Goal: Task Accomplishment & Management: Manage account settings

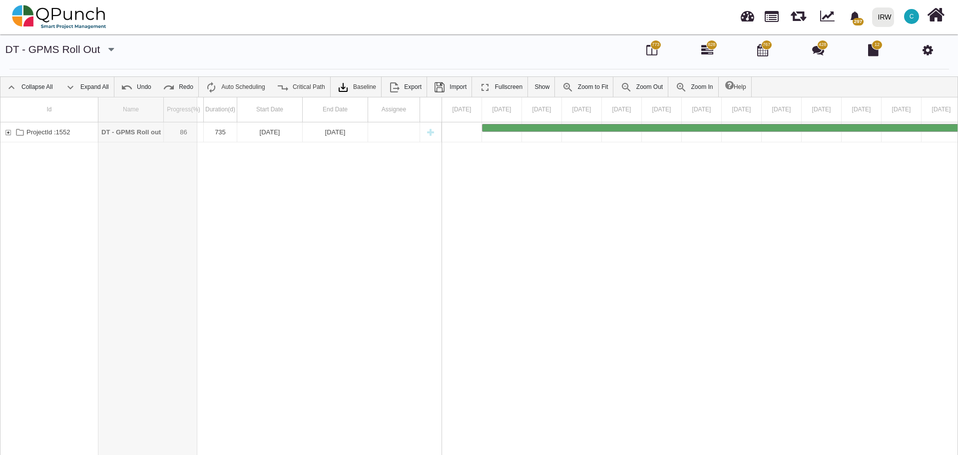
drag, startPoint x: 163, startPoint y: 110, endPoint x: 200, endPoint y: 112, distance: 36.5
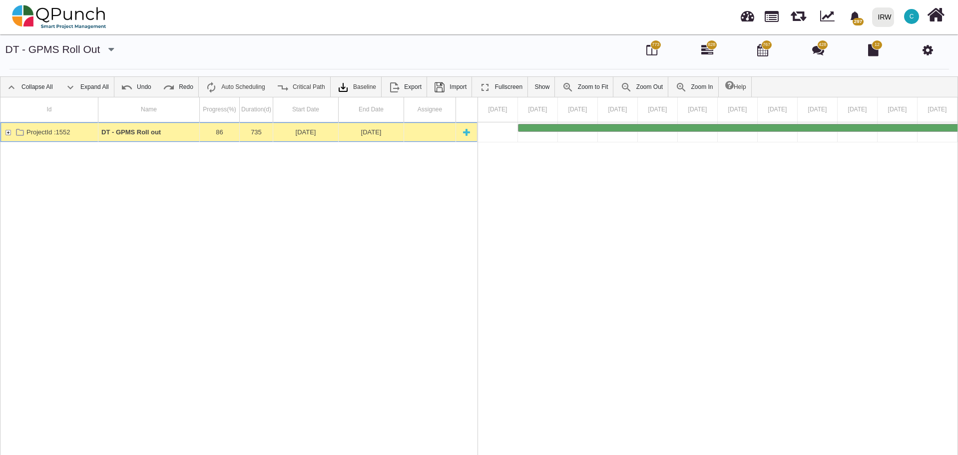
click at [10, 133] on div "ProjectId :1552" at bounding box center [7, 131] width 9 height 19
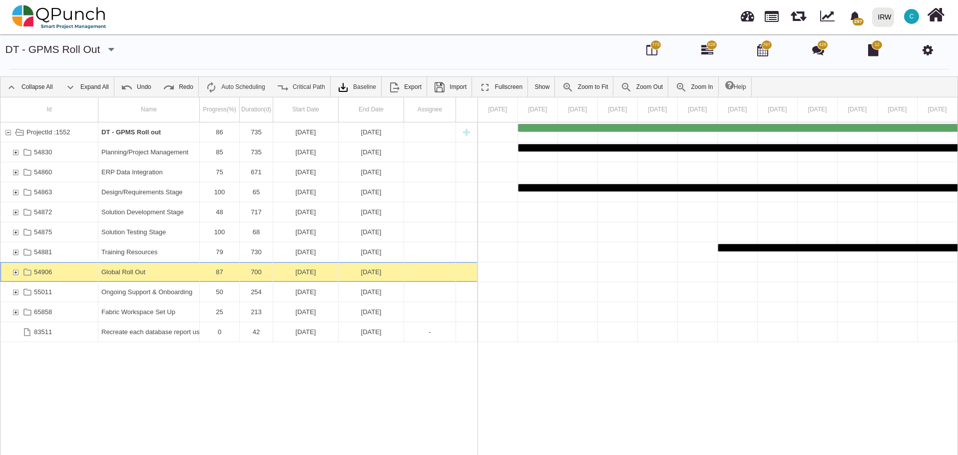
click at [15, 271] on div "54906" at bounding box center [15, 271] width 9 height 19
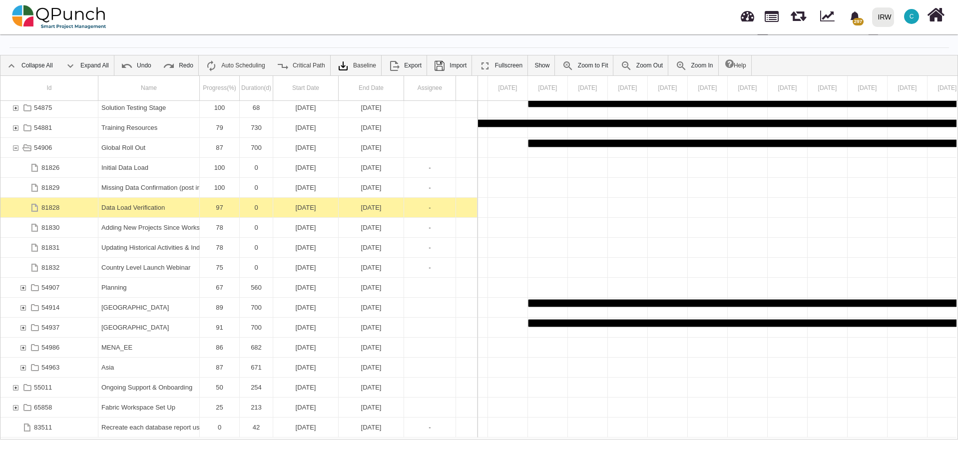
scroll to position [32, 0]
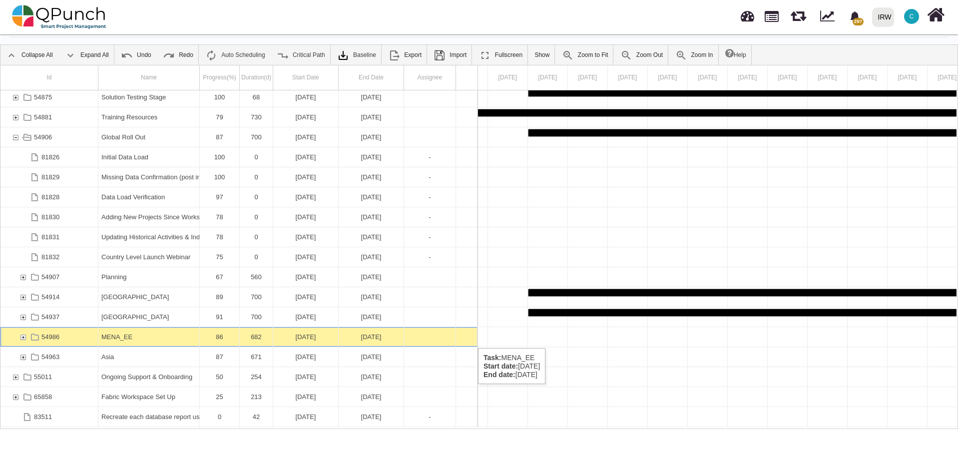
click at [24, 336] on div "54986" at bounding box center [22, 336] width 9 height 19
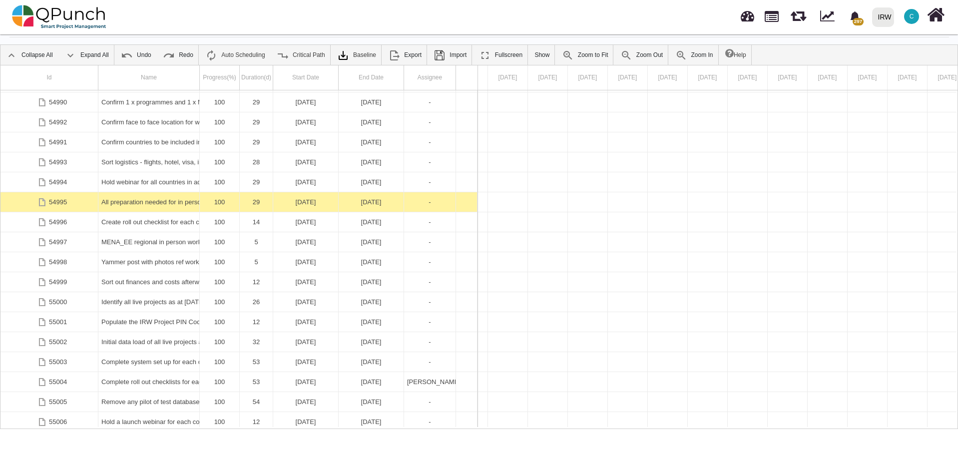
scroll to position [0, 0]
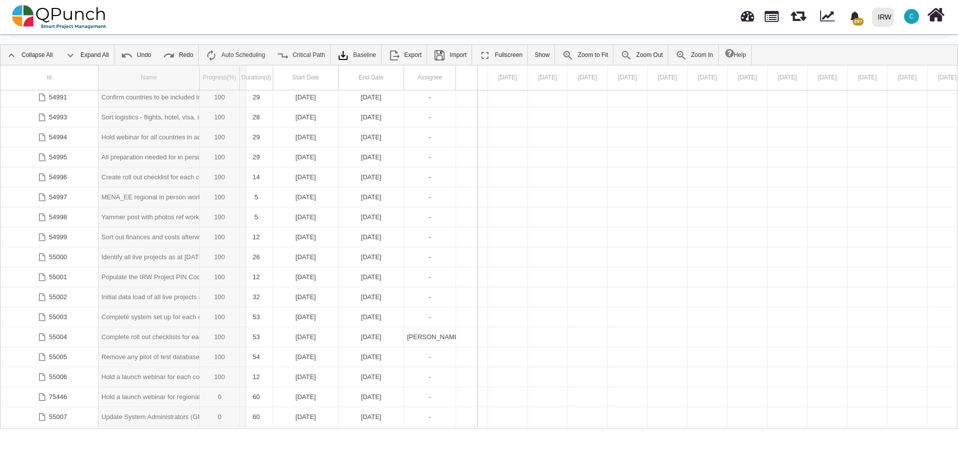
drag, startPoint x: 199, startPoint y: 84, endPoint x: 258, endPoint y: 98, distance: 60.6
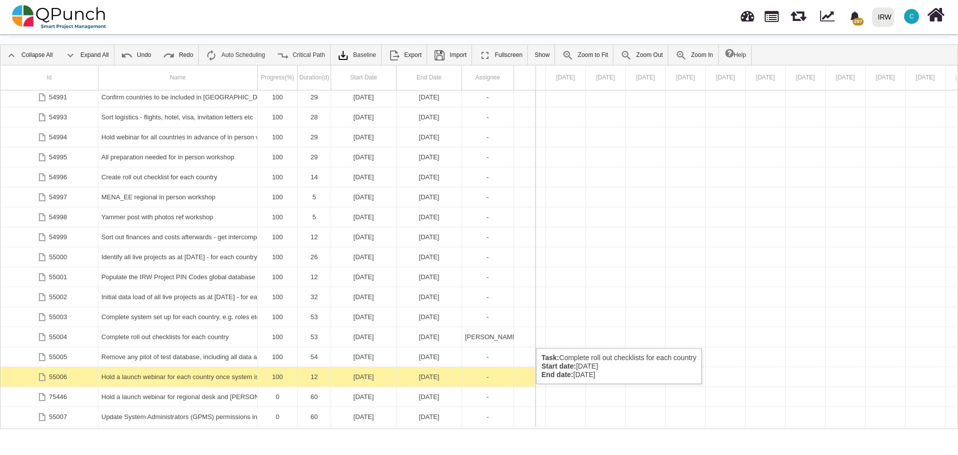
scroll to position [622, 0]
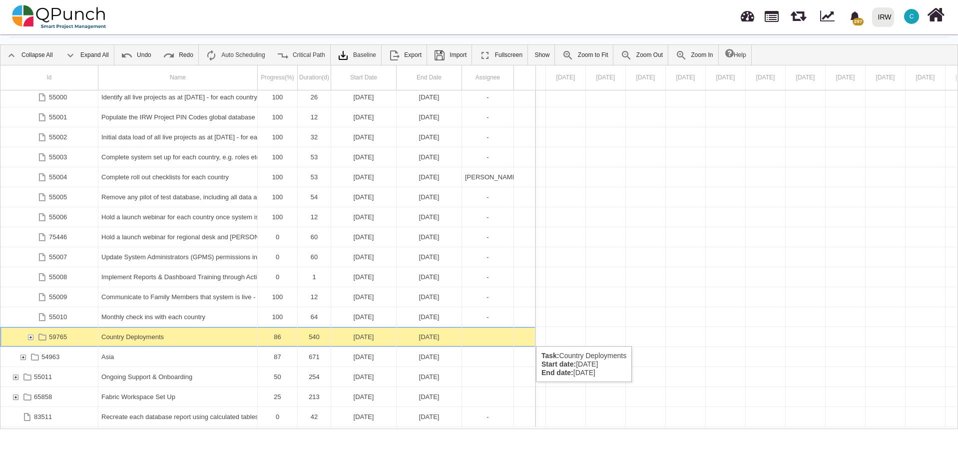
click at [30, 336] on div "59765" at bounding box center [30, 336] width 9 height 19
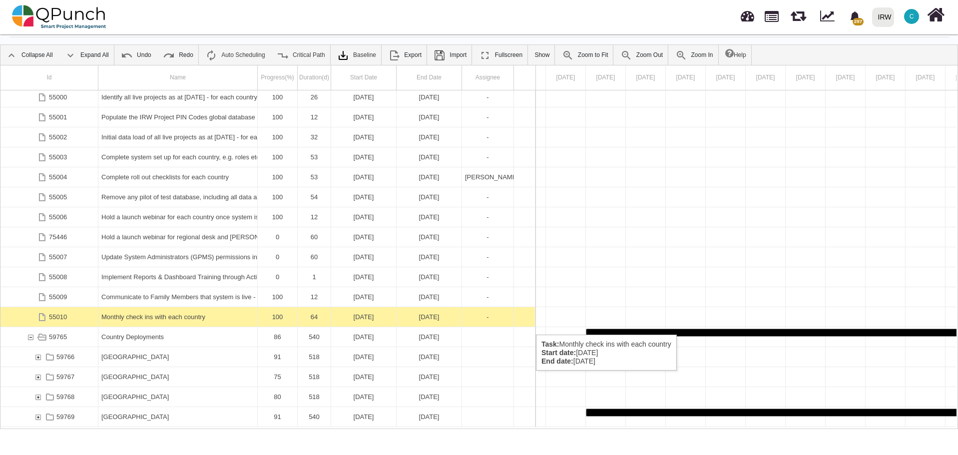
scroll to position [757, 0]
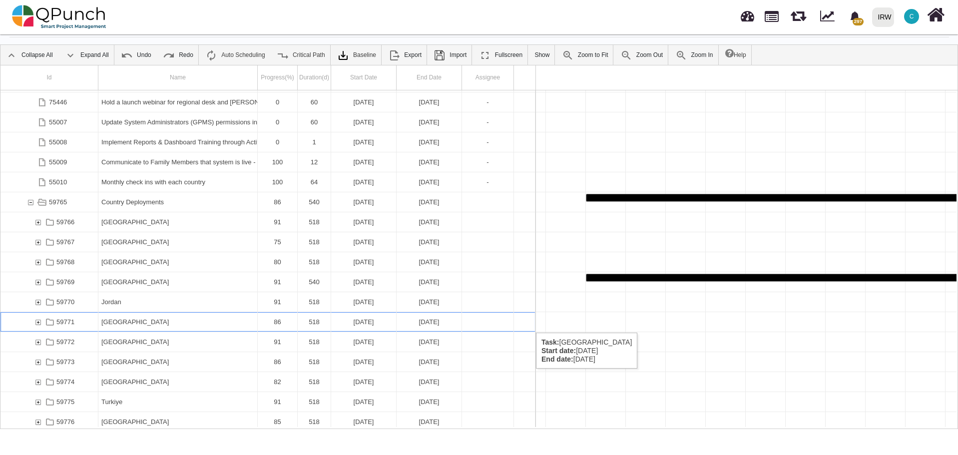
click at [37, 323] on div "59771" at bounding box center [37, 321] width 9 height 19
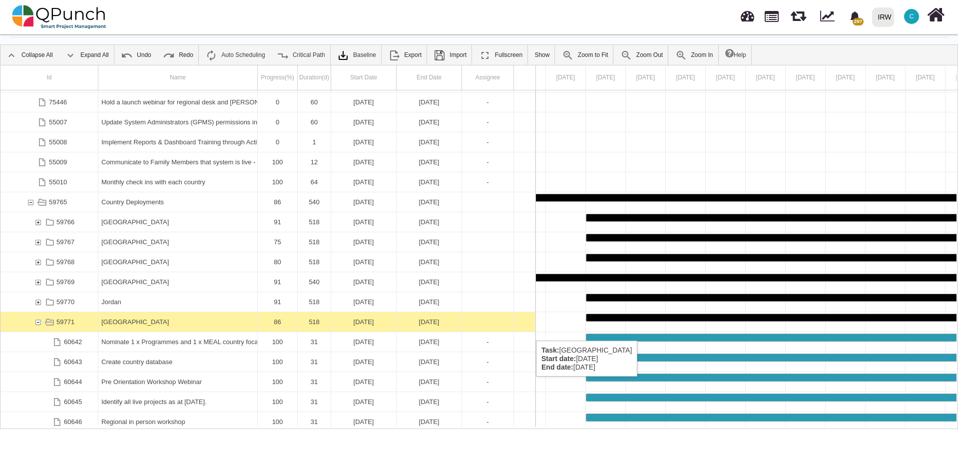
scroll to position [937, 0]
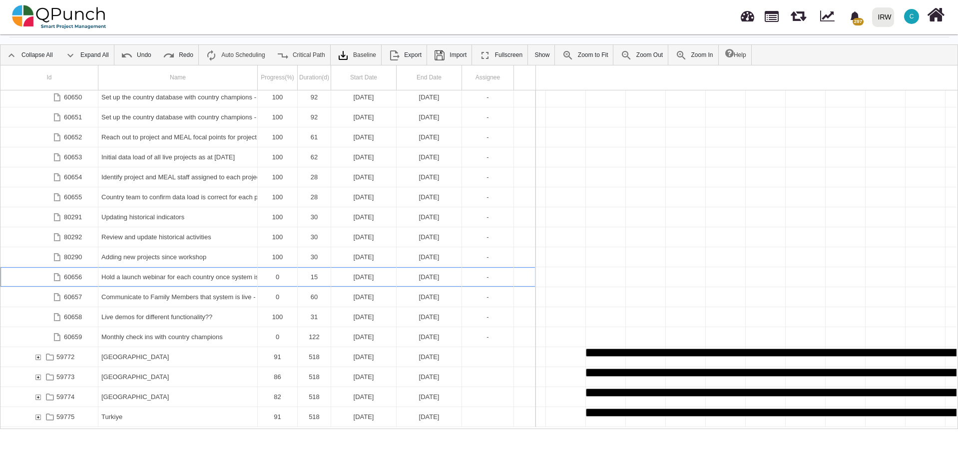
click at [170, 278] on div "Hold a launch webinar for each country once system is set up and ready for ongo…" at bounding box center [177, 276] width 153 height 19
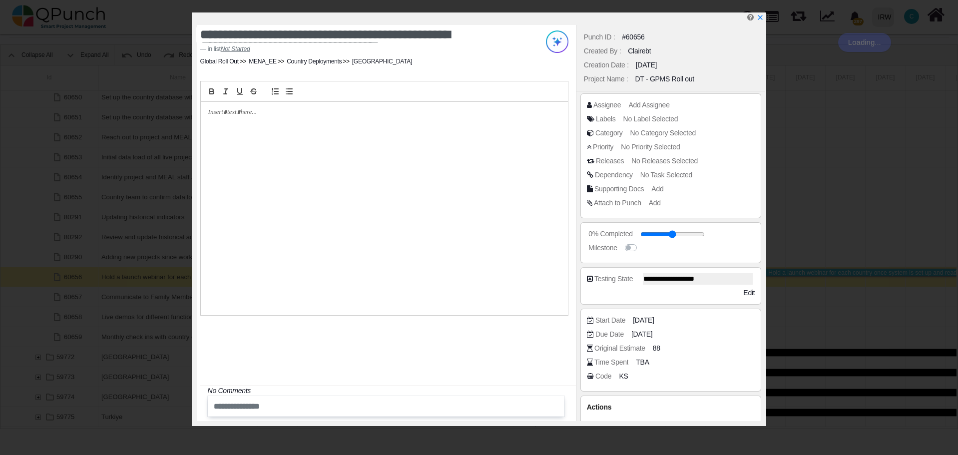
click at [233, 129] on div at bounding box center [384, 208] width 367 height 213
paste div
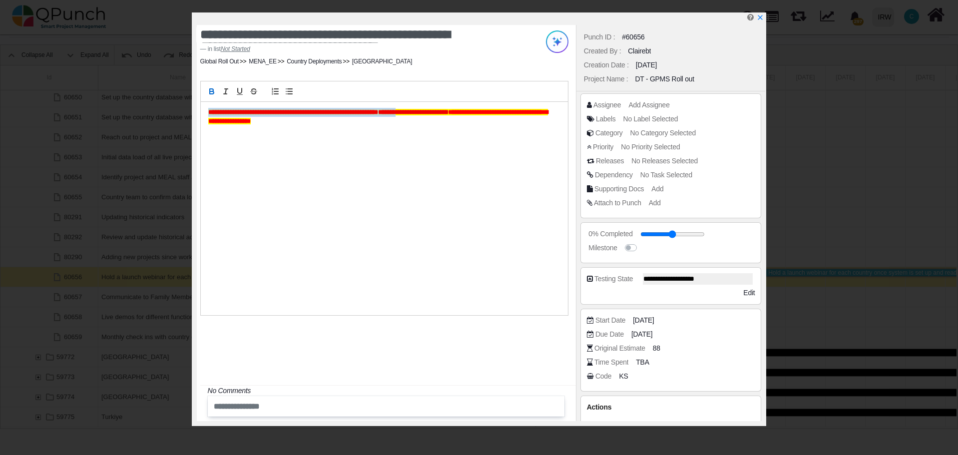
drag, startPoint x: 334, startPoint y: 111, endPoint x: 183, endPoint y: 112, distance: 150.4
click at [183, 112] on div "**********" at bounding box center [479, 227] width 958 height 455
click at [279, 355] on div "**********" at bounding box center [386, 223] width 379 height 396
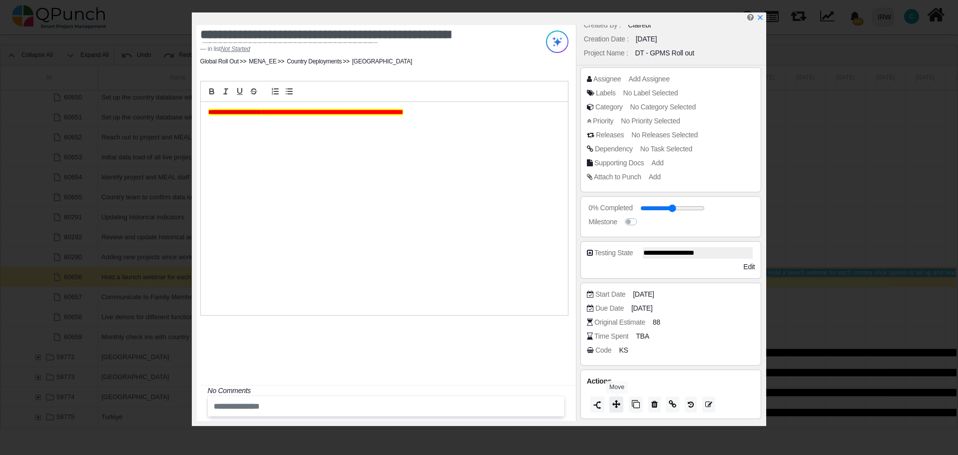
click at [617, 408] on icon at bounding box center [616, 404] width 8 height 8
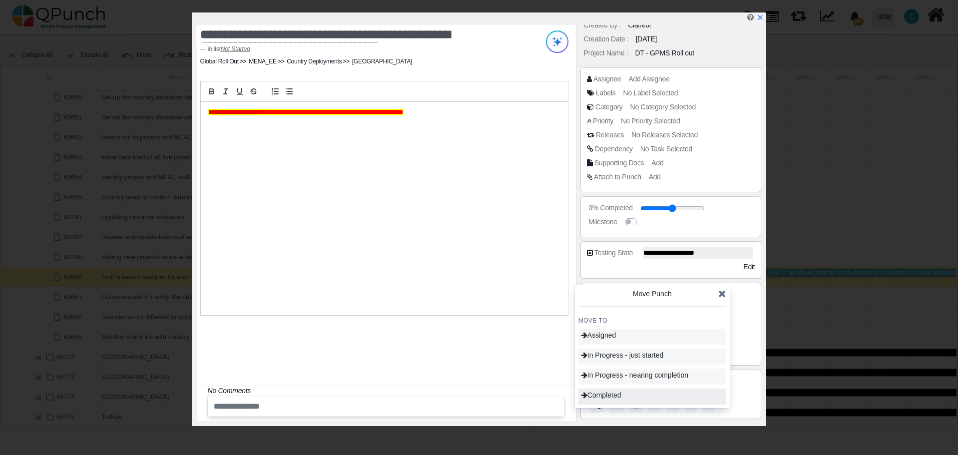
click at [615, 396] on span "Completed" at bounding box center [601, 395] width 40 height 8
type input "***"
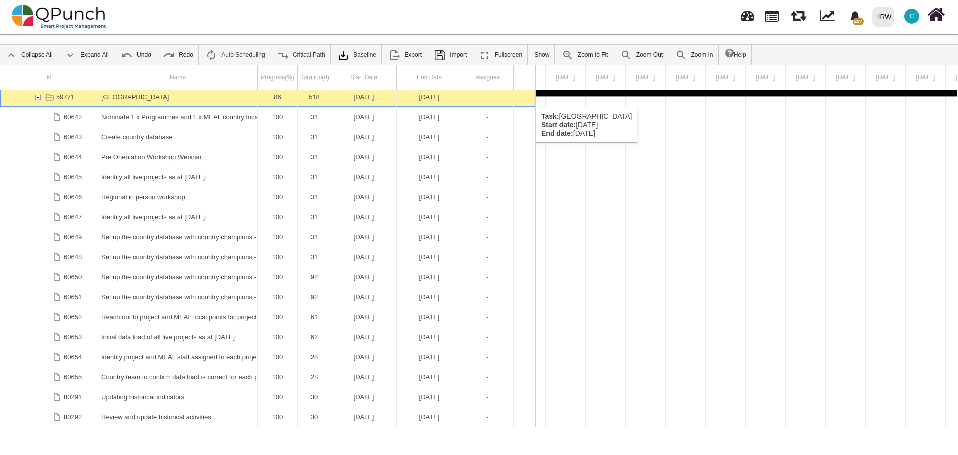
click at [36, 97] on div "60650 Set up the country database with country champions - complete country geo…" at bounding box center [267, 258] width 535 height 337
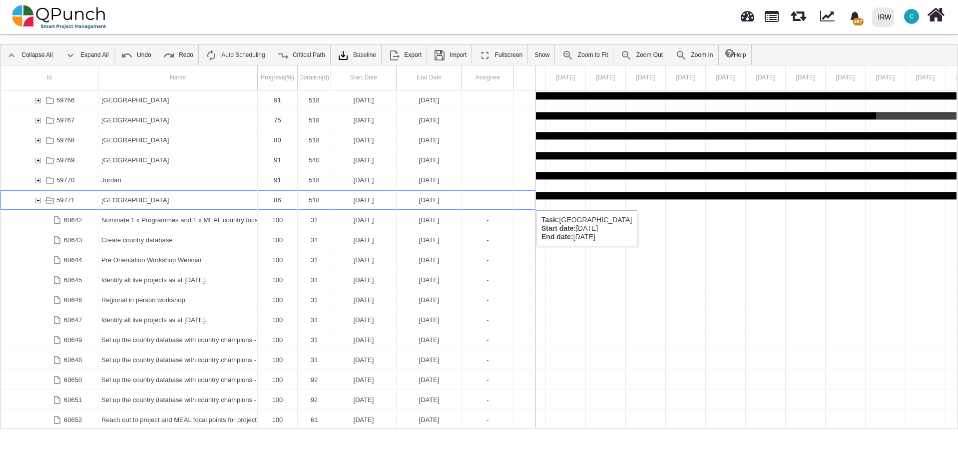
click at [39, 200] on div "59771" at bounding box center [37, 199] width 9 height 19
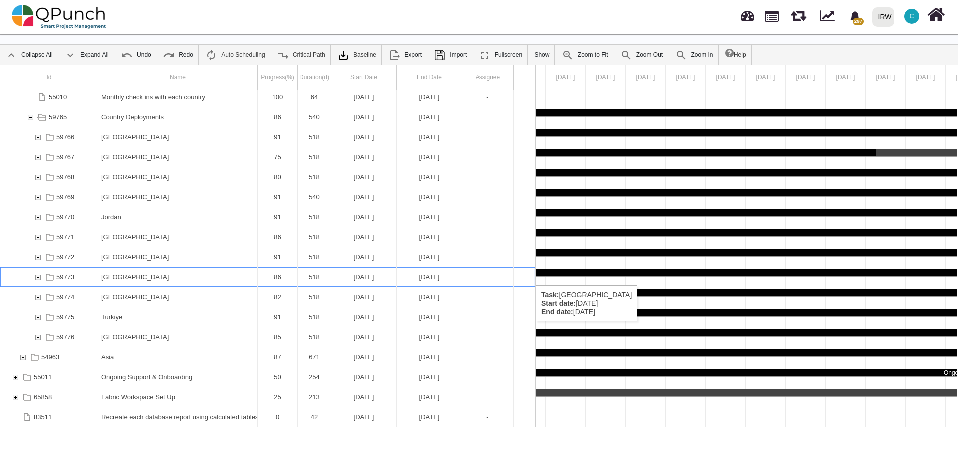
click at [36, 275] on div "59773" at bounding box center [37, 276] width 9 height 19
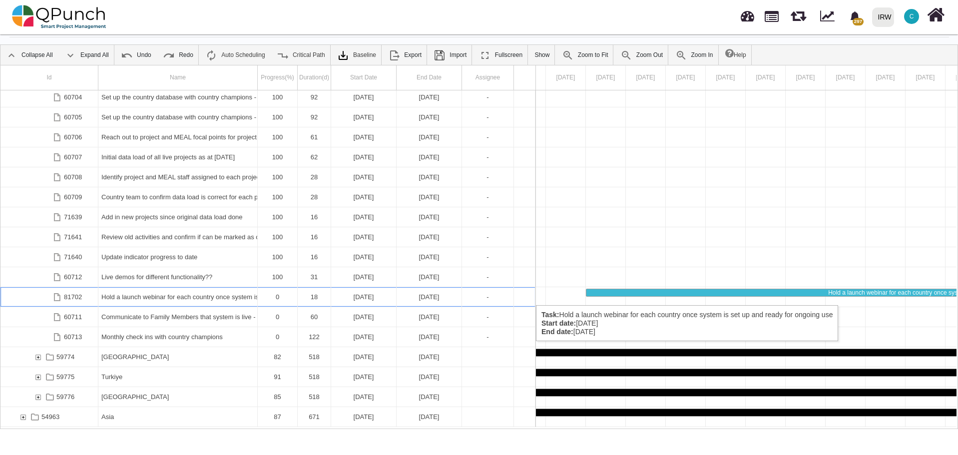
click at [189, 295] on div "Hold a launch webinar for each country once system is set up and ready for ongo…" at bounding box center [177, 296] width 153 height 19
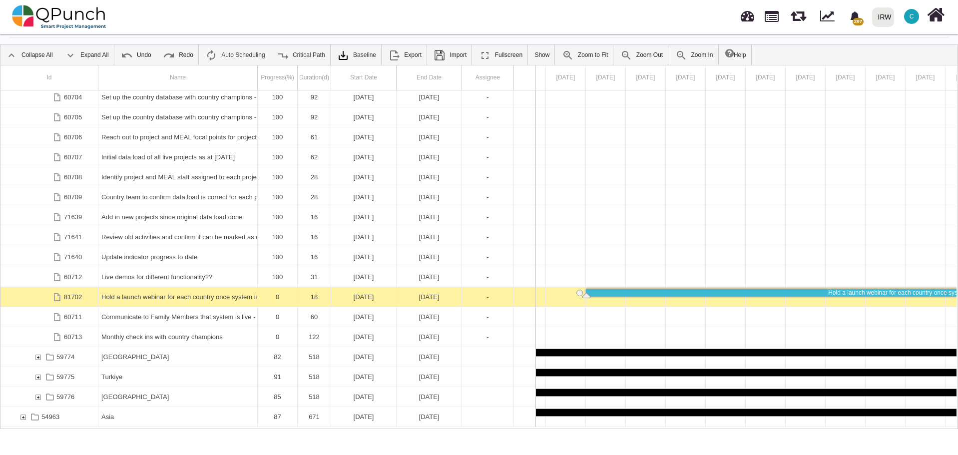
click at [189, 295] on div "Hold a launch webinar for each country once system is set up and ready for ongo…" at bounding box center [177, 296] width 153 height 19
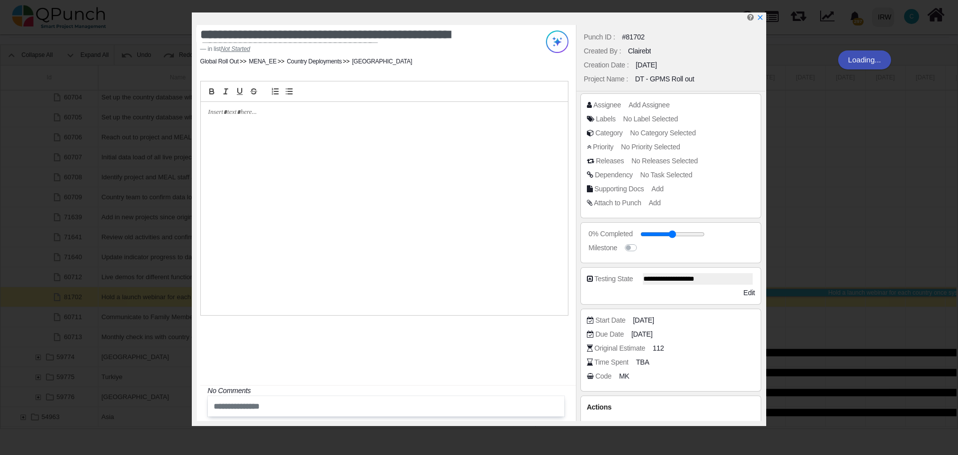
click at [314, 143] on div at bounding box center [384, 208] width 367 height 213
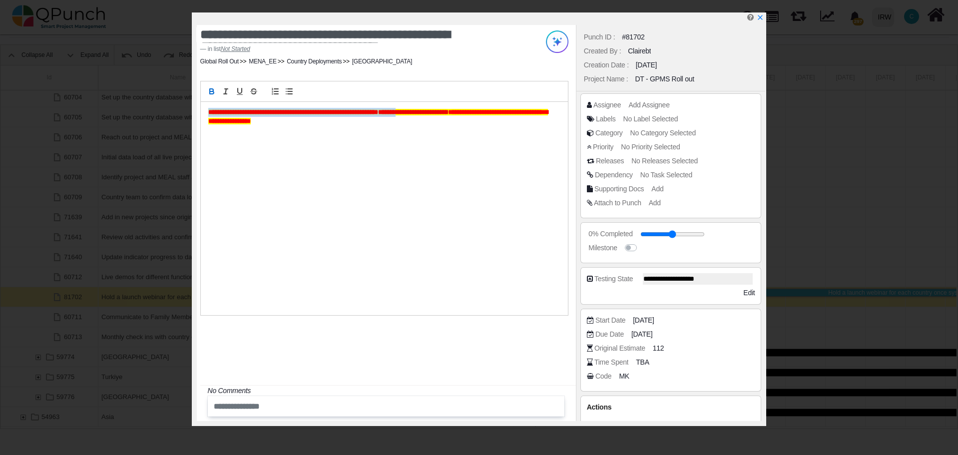
drag, startPoint x: 333, startPoint y: 112, endPoint x: 157, endPoint y: 104, distance: 176.0
click at [157, 104] on div "**********" at bounding box center [479, 227] width 958 height 455
click at [343, 366] on div "**********" at bounding box center [386, 223] width 379 height 396
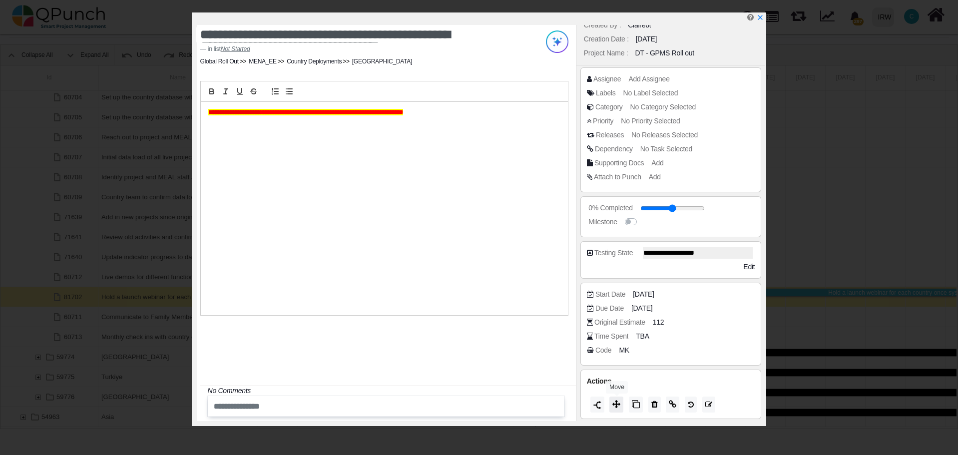
click at [615, 402] on icon at bounding box center [616, 404] width 8 height 8
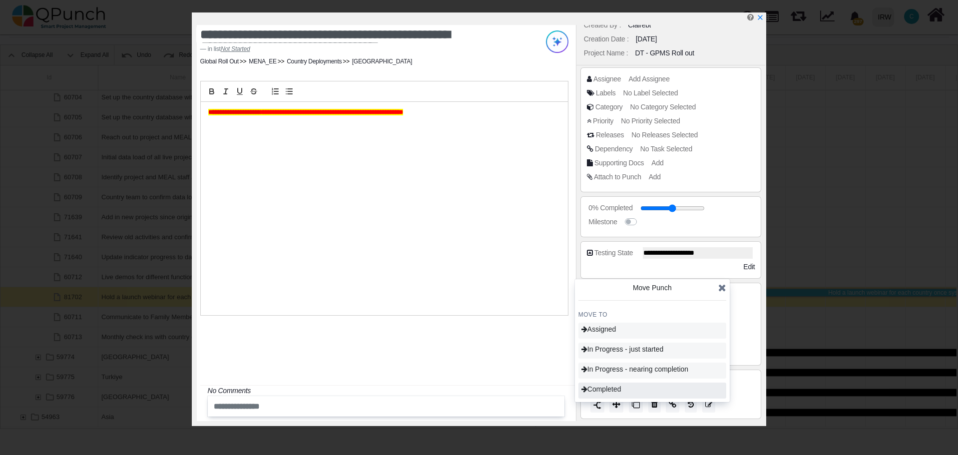
click at [616, 391] on span "Completed" at bounding box center [601, 389] width 40 height 8
type input "***"
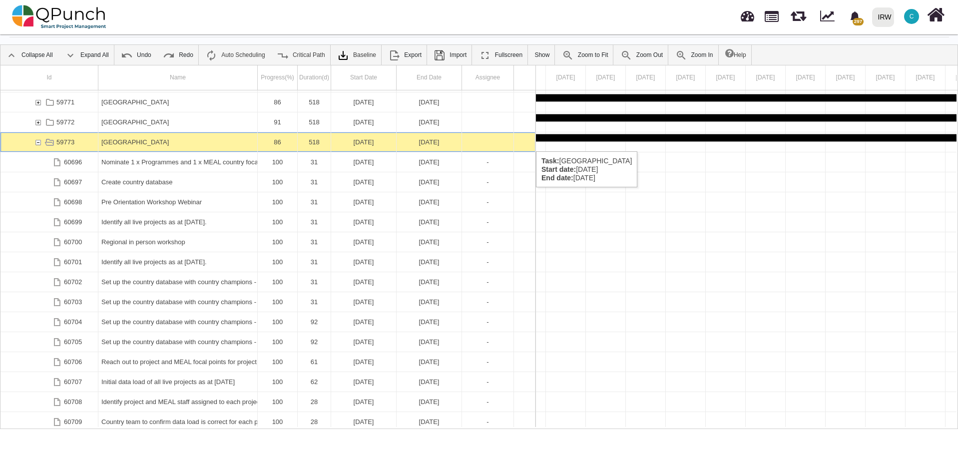
click at [36, 141] on div "59773" at bounding box center [37, 141] width 9 height 19
